Goal: Find specific page/section: Find specific page/section

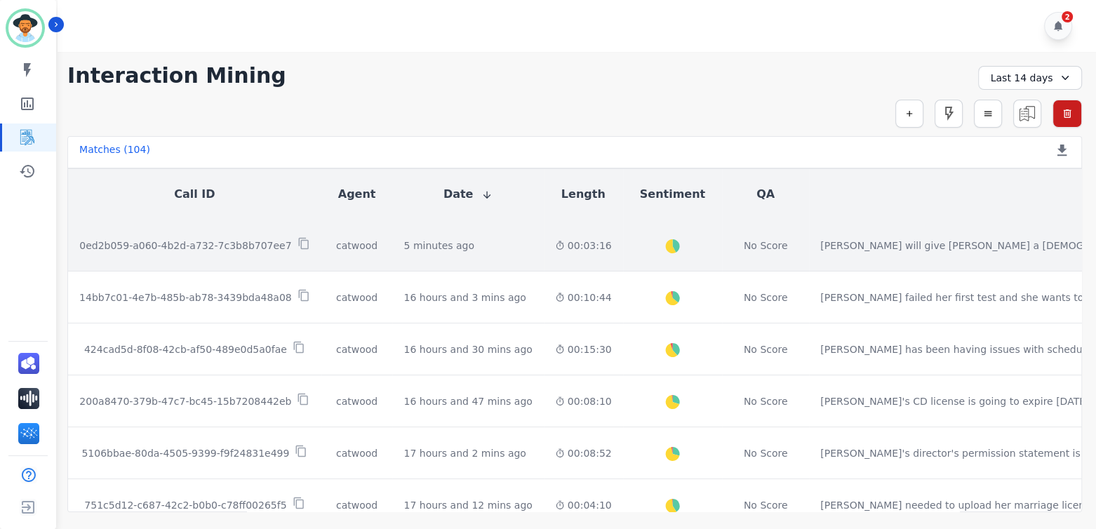
click at [201, 243] on p "0ed2b059-a060-4b2d-a732-7c3b8b707ee7" at bounding box center [185, 246] width 212 height 14
